Goal: Task Accomplishment & Management: Manage account settings

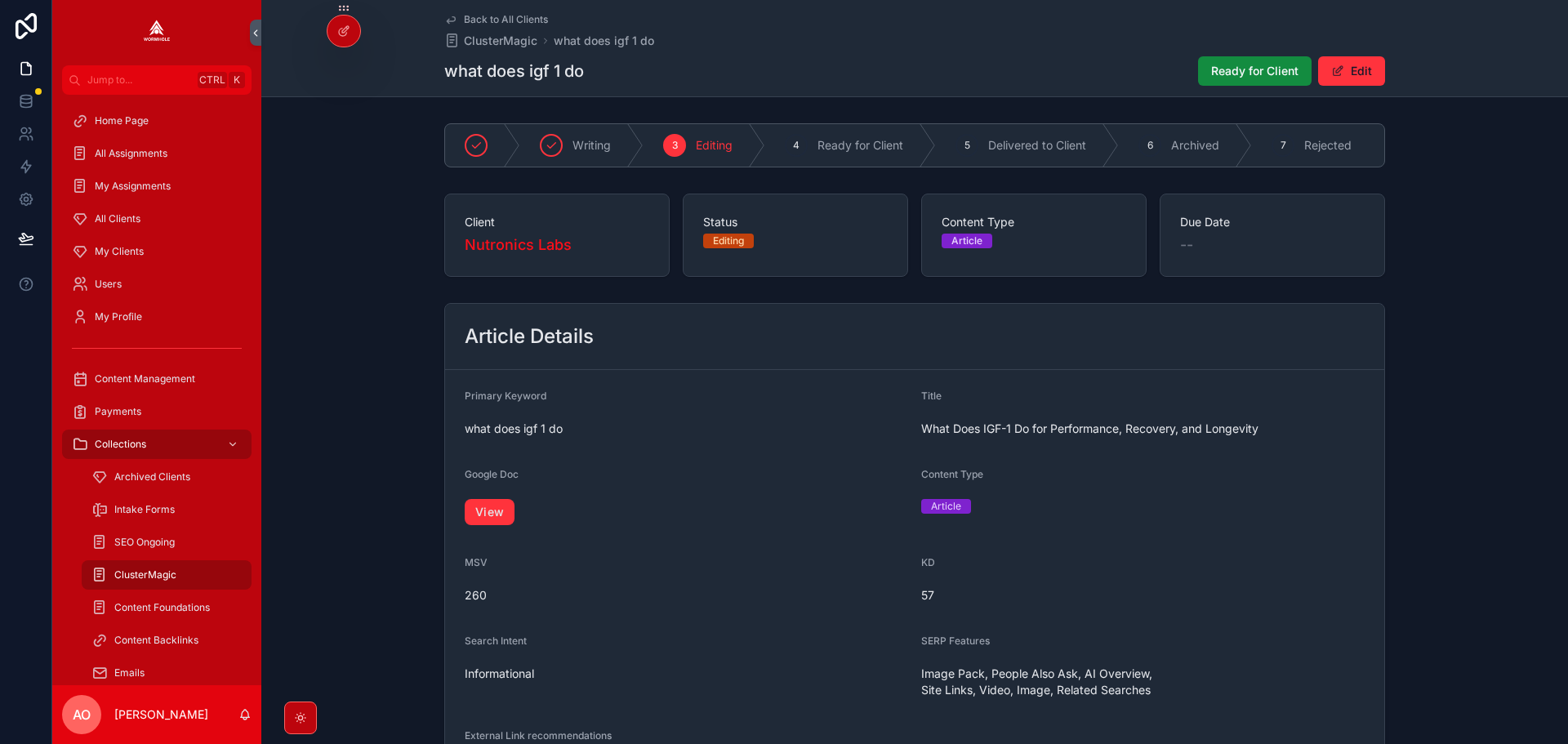
click at [1211, 71] on span "Ready for Client" at bounding box center [1255, 71] width 88 height 16
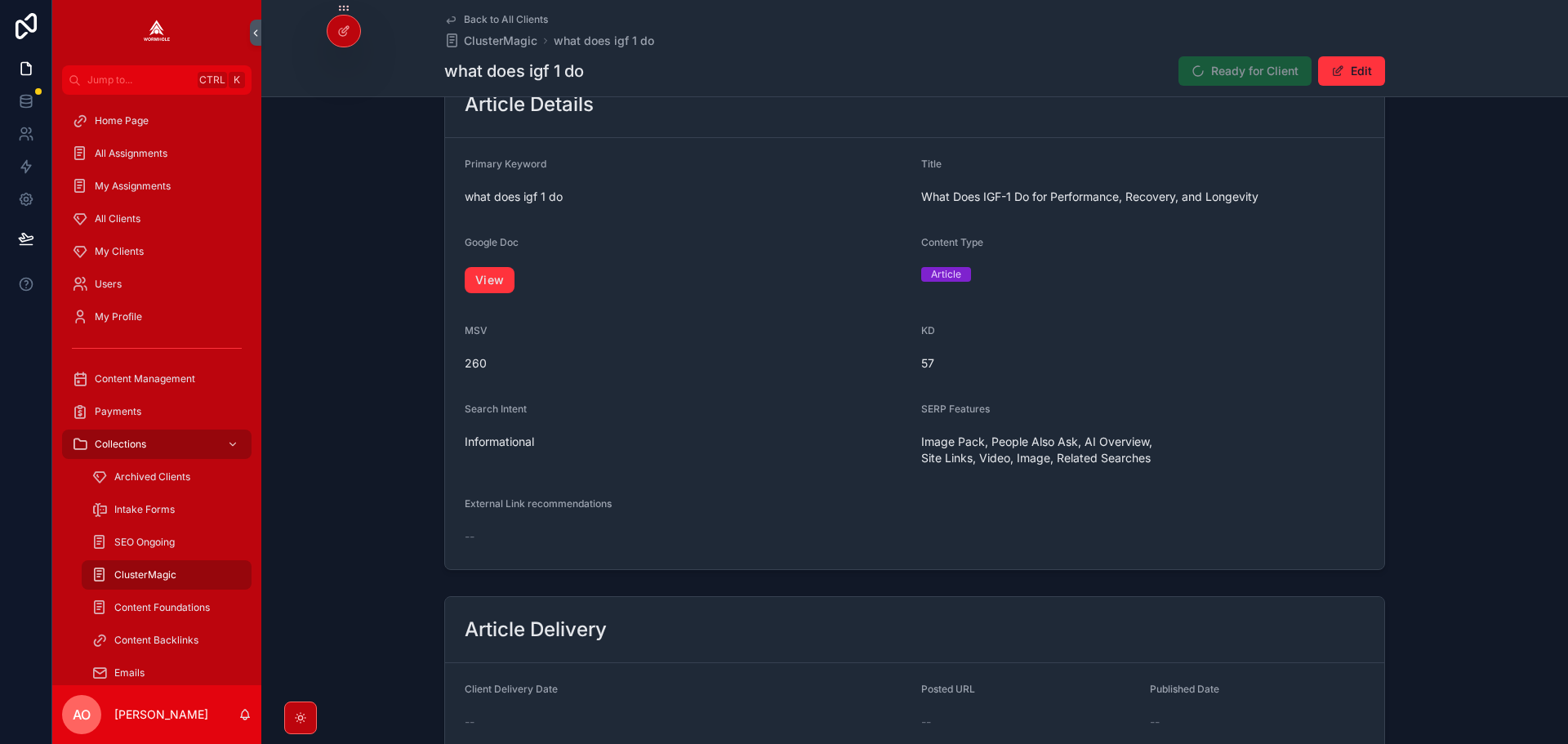
scroll to position [223, 0]
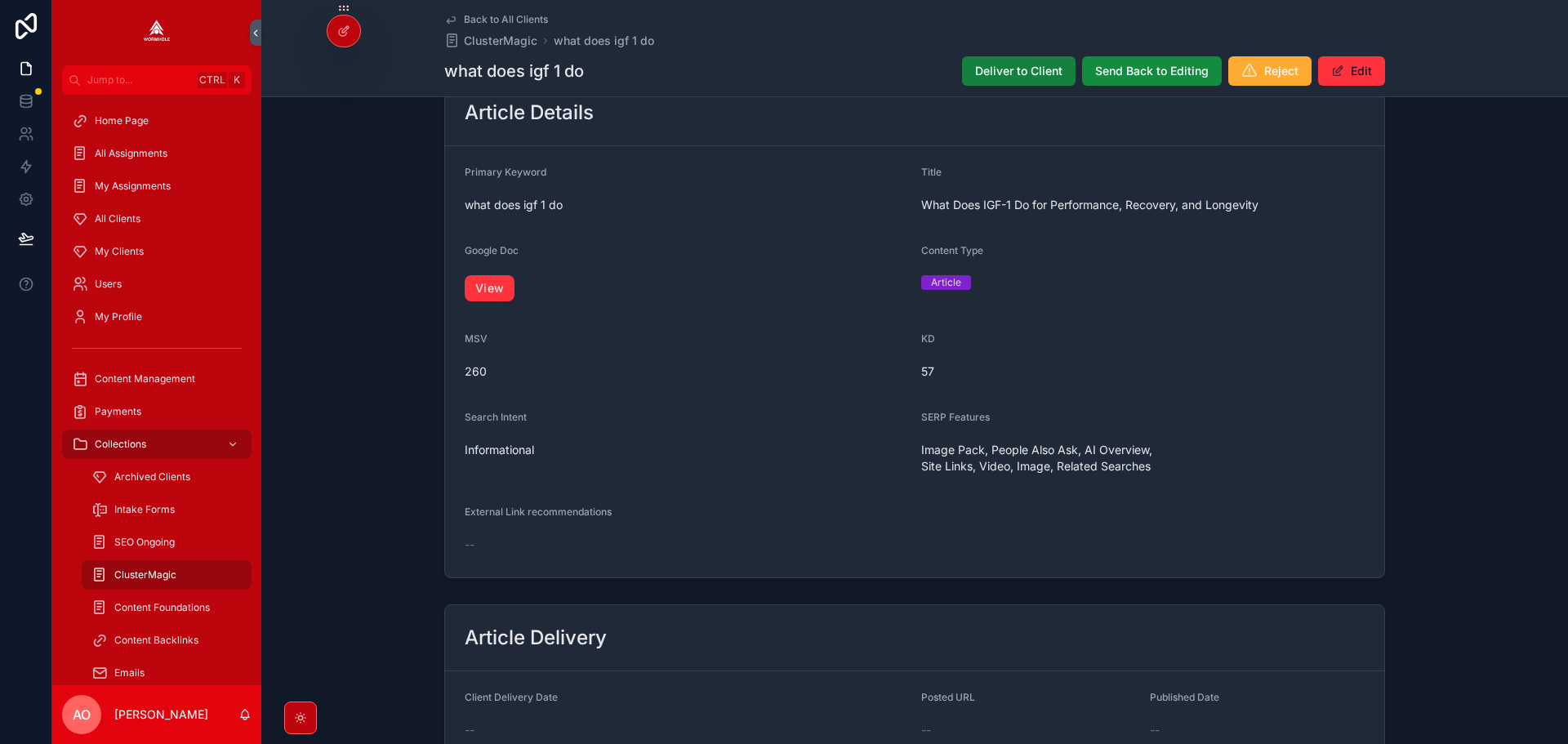
click at [1010, 72] on span "Deliver to Client" at bounding box center [1019, 71] width 88 height 16
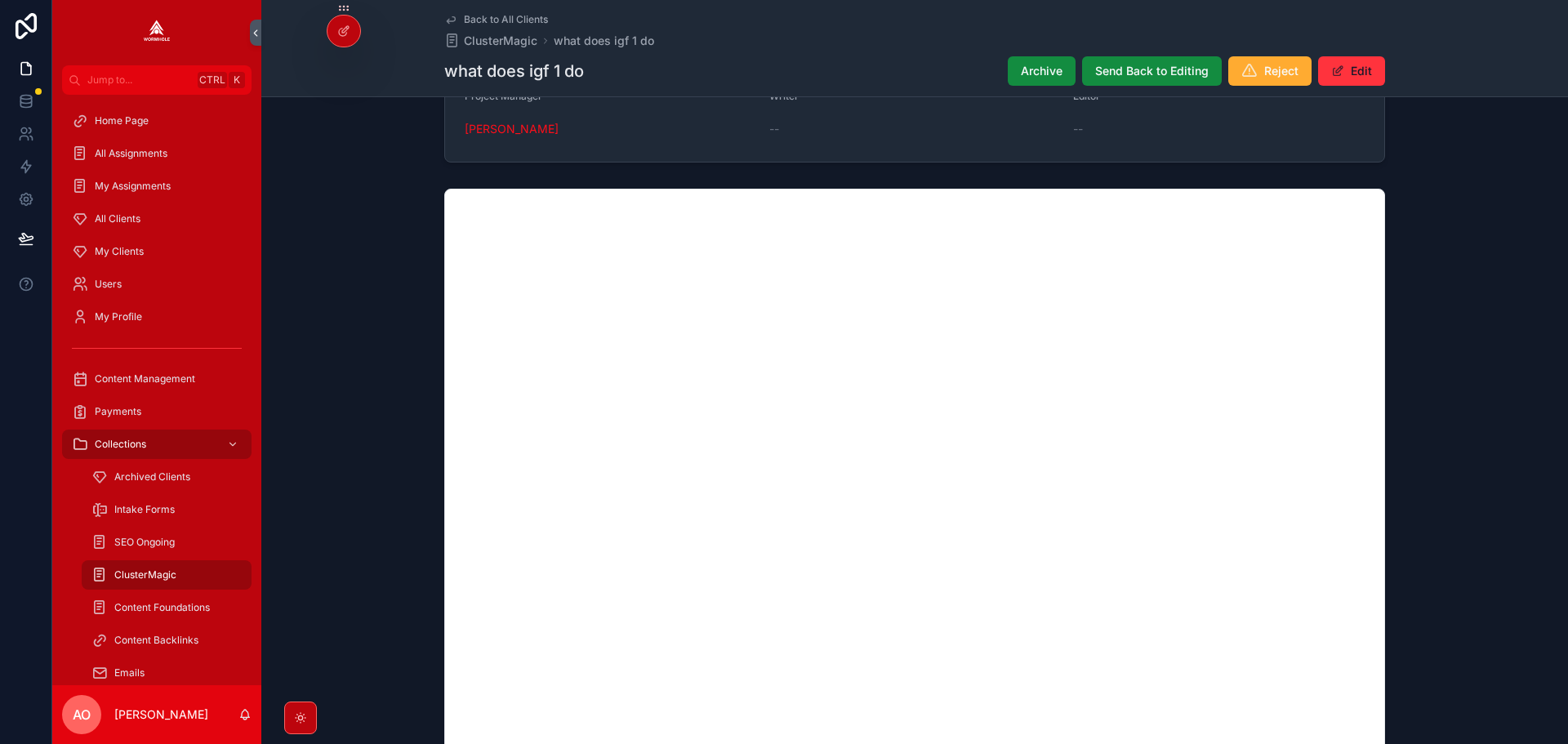
scroll to position [1121, 0]
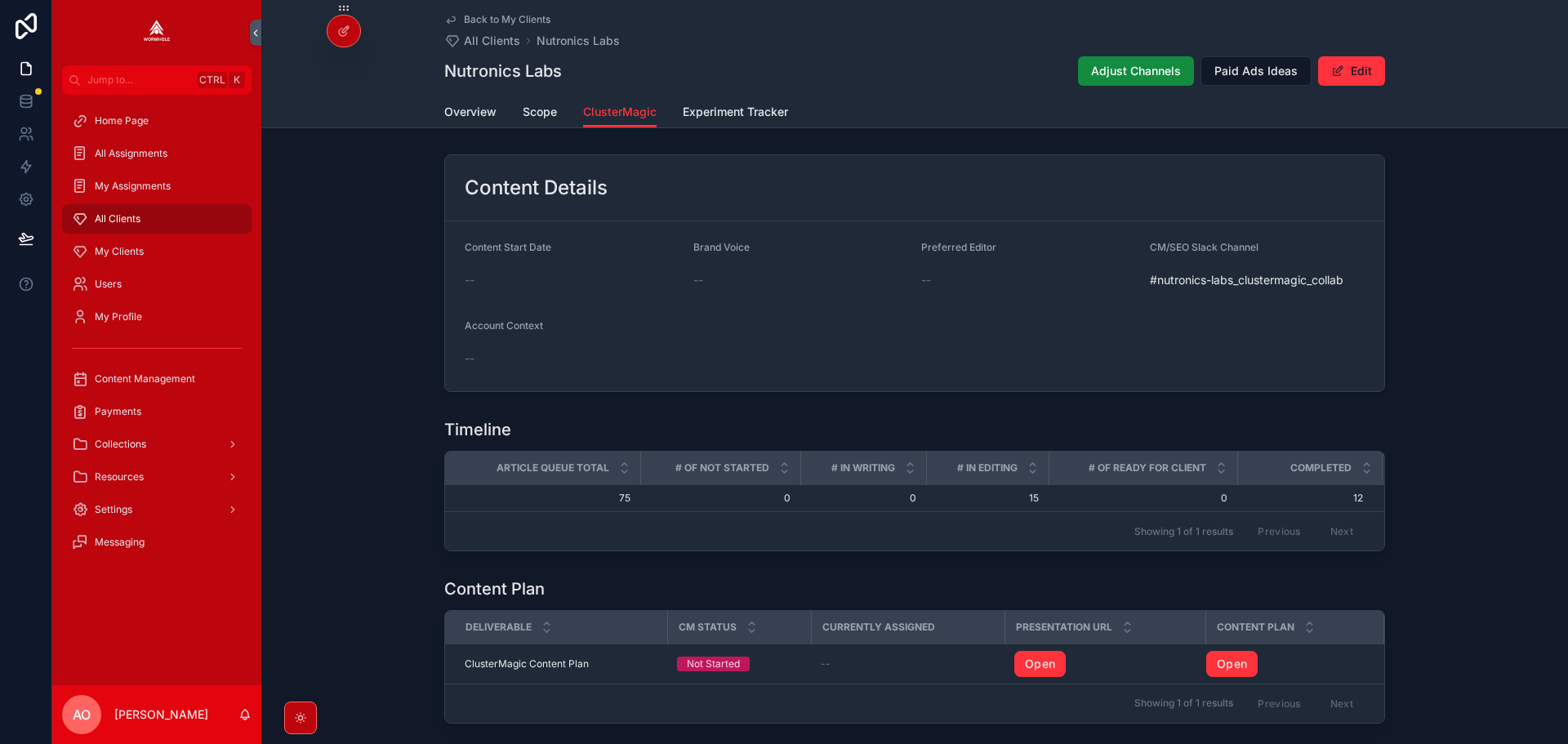
scroll to position [695, 0]
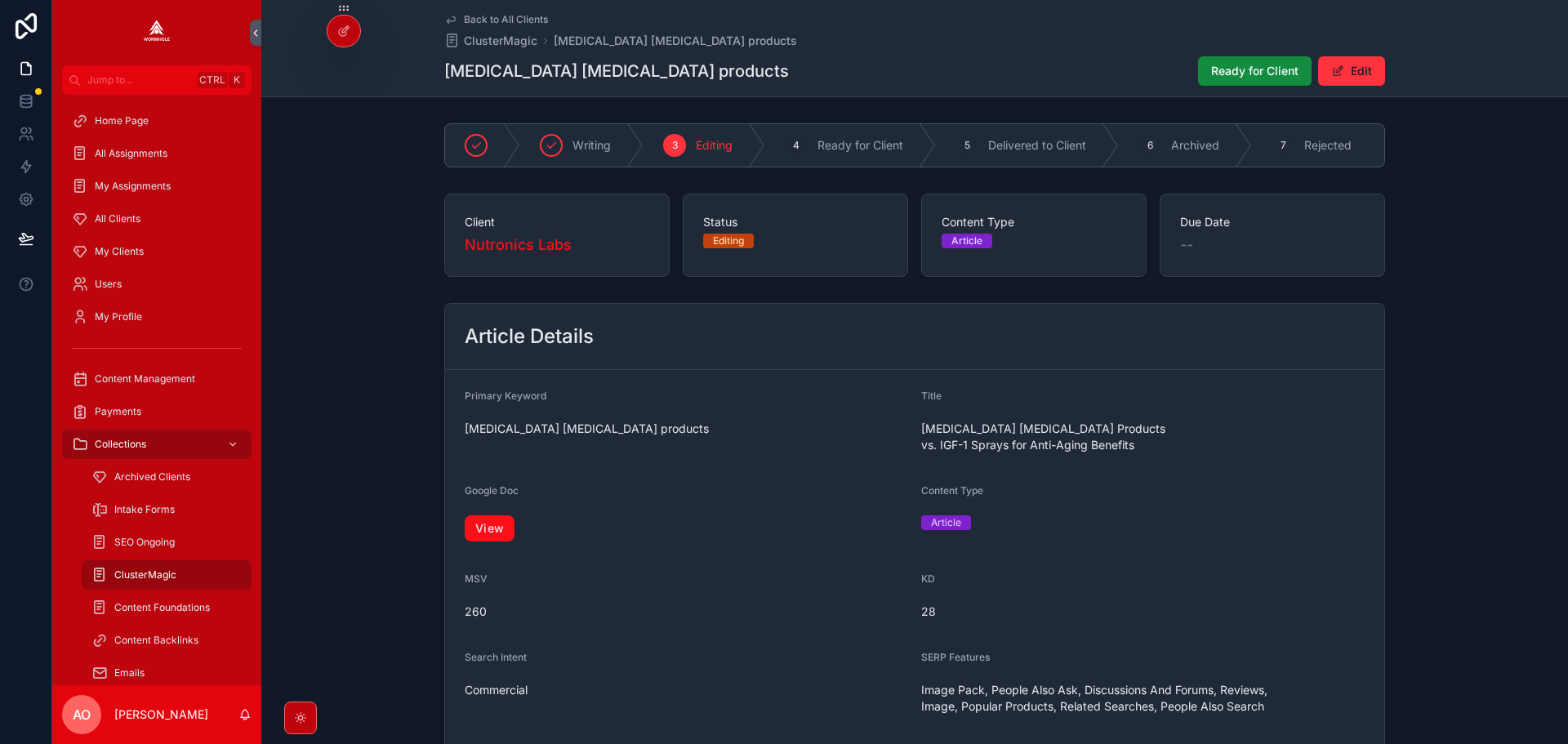
click at [489, 518] on link "View" at bounding box center [490, 528] width 50 height 26
